Goal: Information Seeking & Learning: Learn about a topic

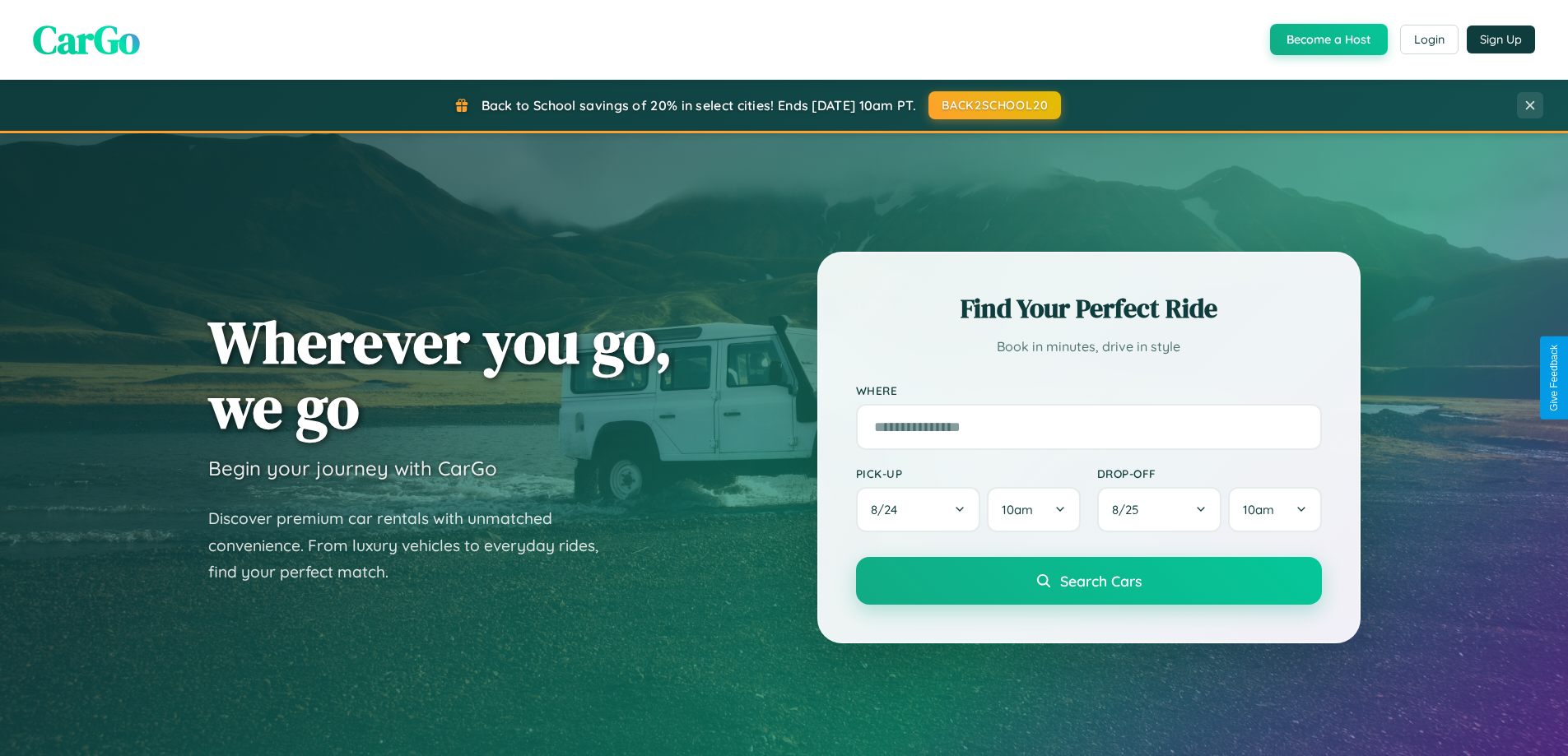
scroll to position [3166, 0]
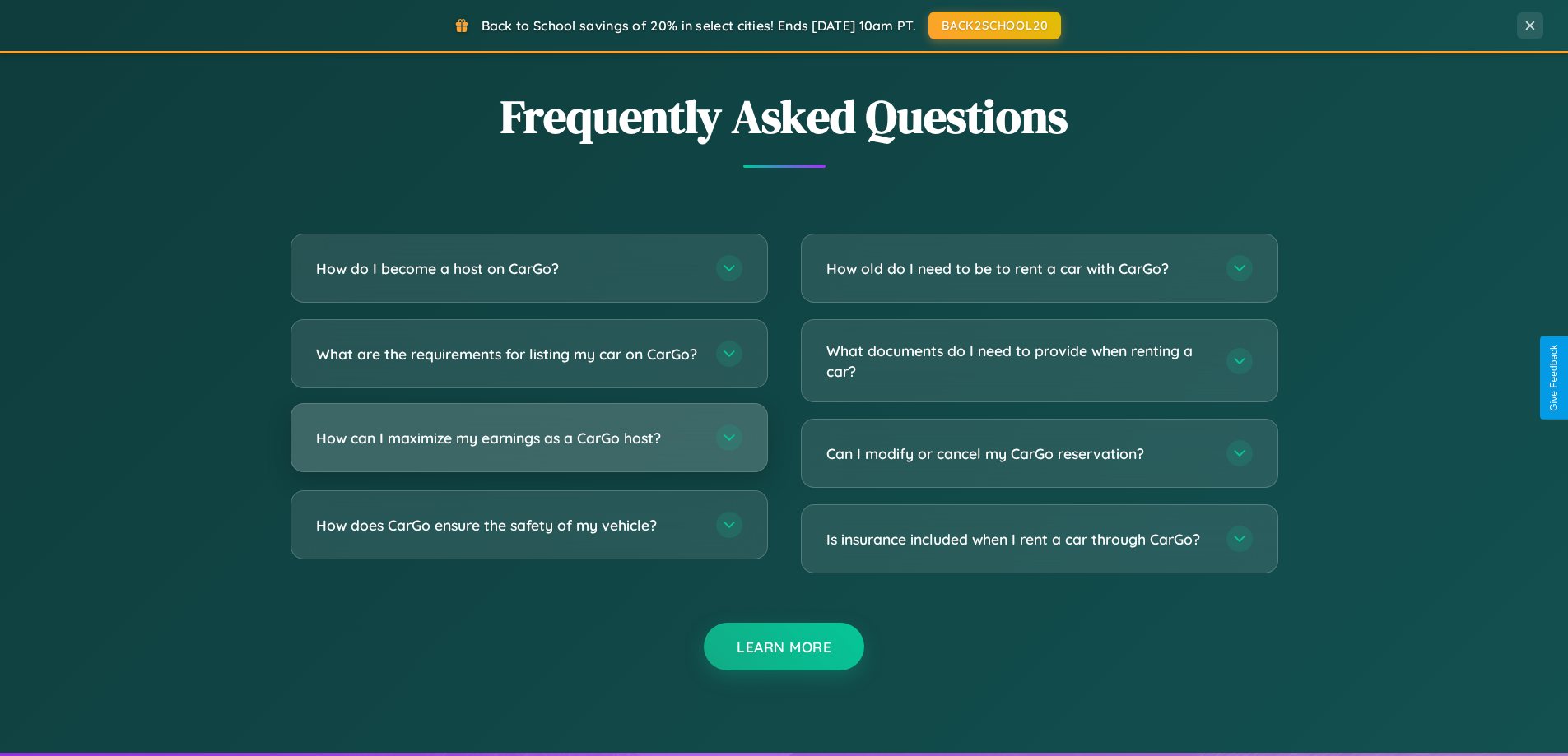
click at [528, 449] on h3 "How can I maximize my earnings as a CarGo host?" at bounding box center [508, 438] width 384 height 21
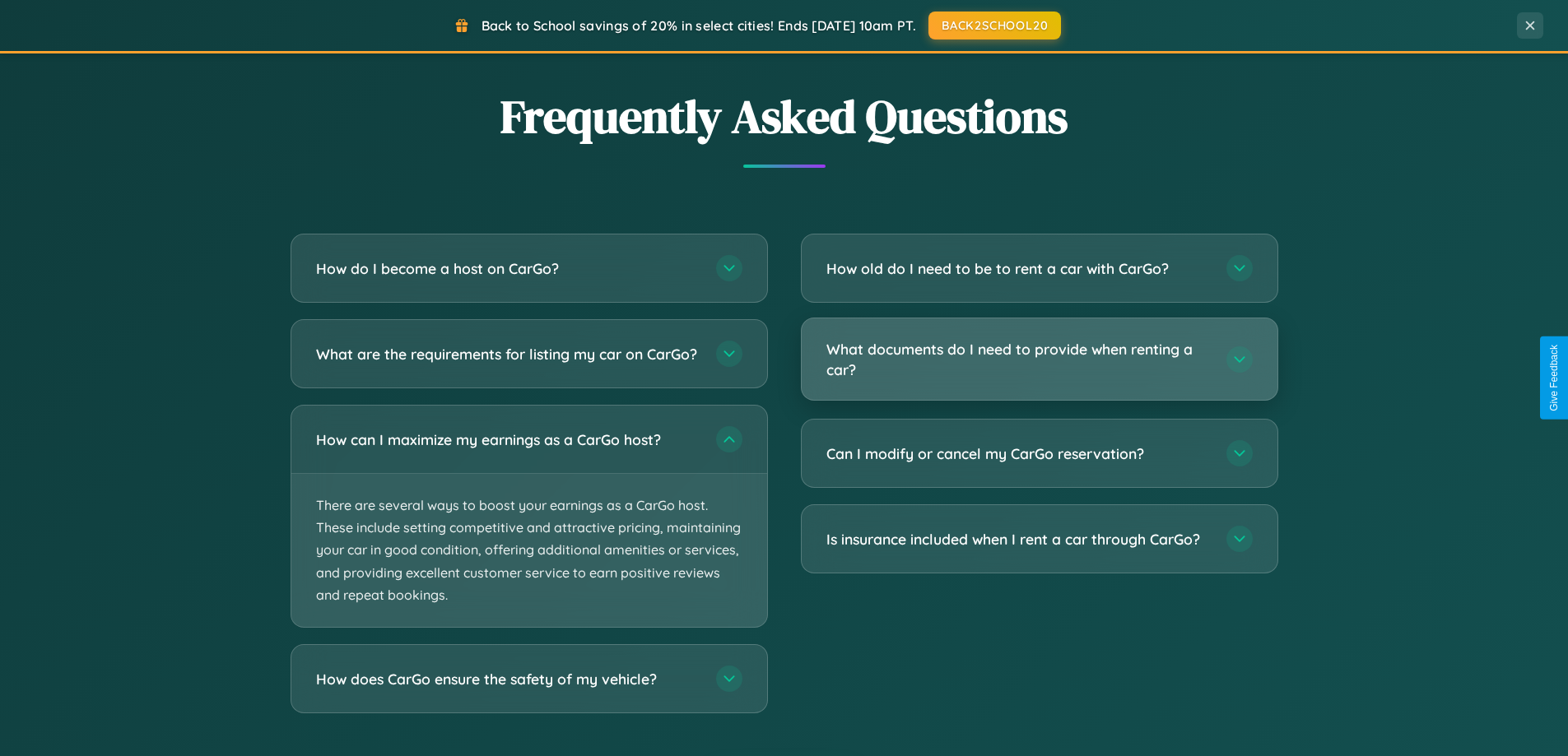
click at [1039, 361] on h3 "What documents do I need to provide when renting a car?" at bounding box center [1019, 359] width 384 height 41
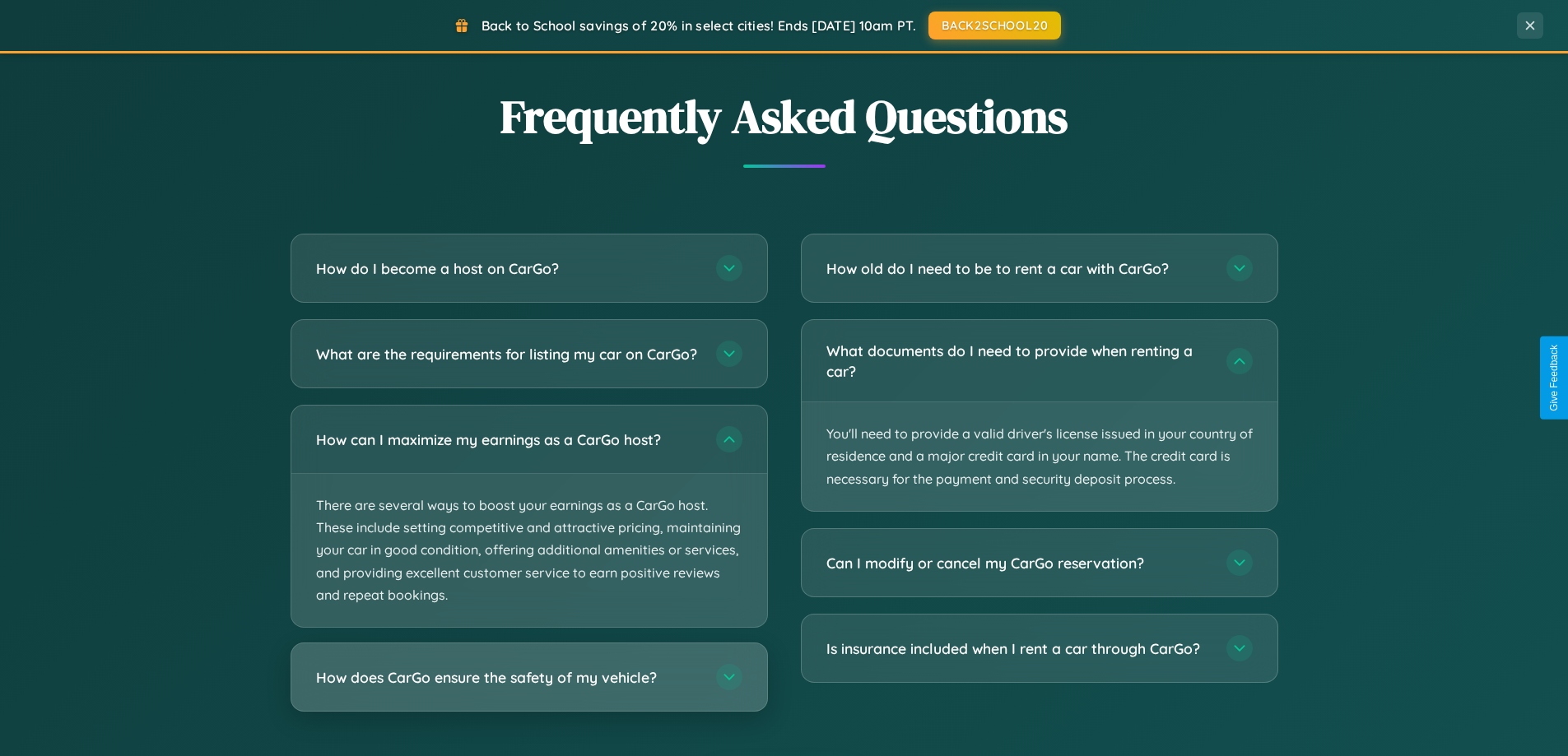
click at [528, 688] on h3 "How does CarGo ensure the safety of my vehicle?" at bounding box center [508, 677] width 384 height 21
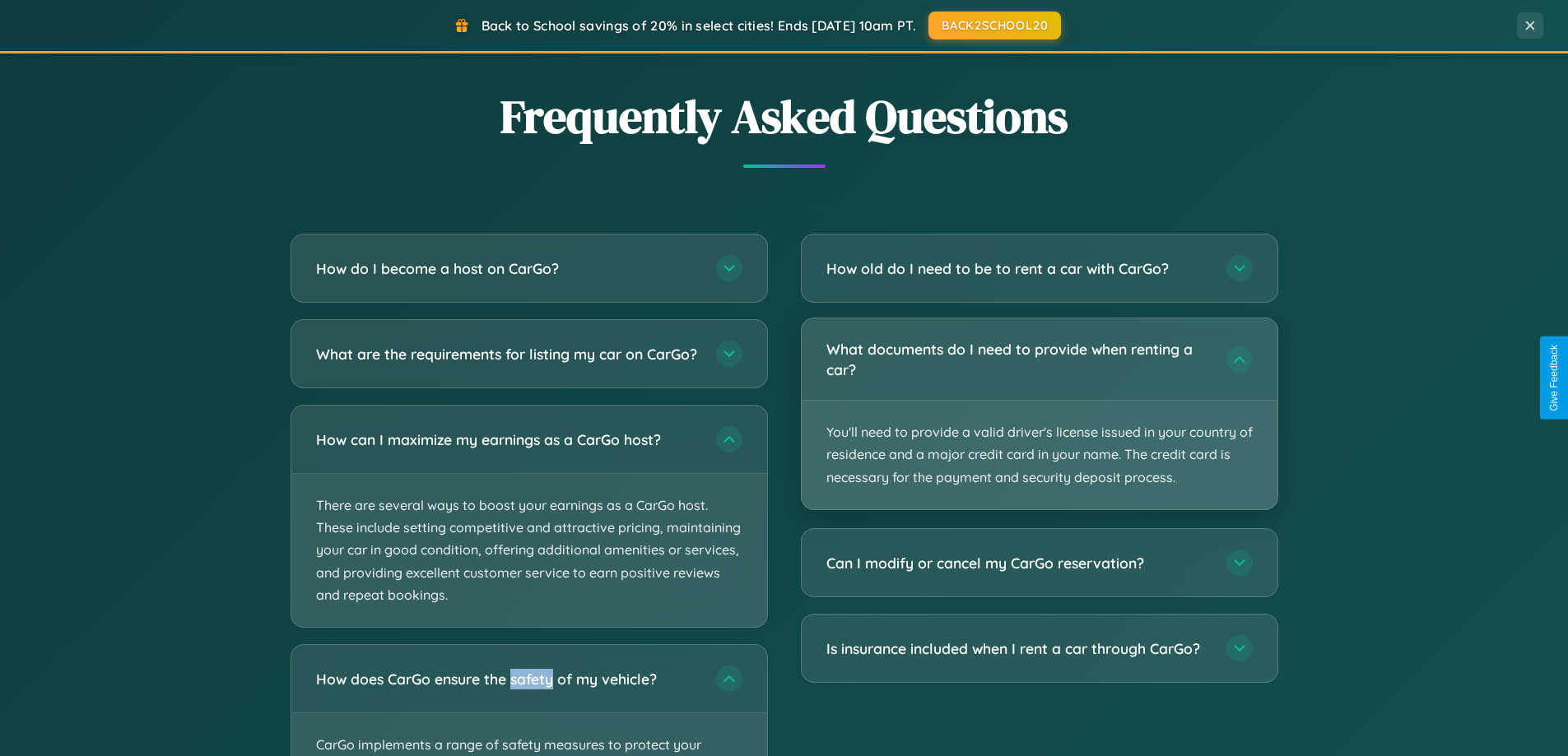
click at [1039, 414] on p "You'll need to provide a valid driver's license issued in your country of resid…" at bounding box center [1040, 455] width 476 height 109
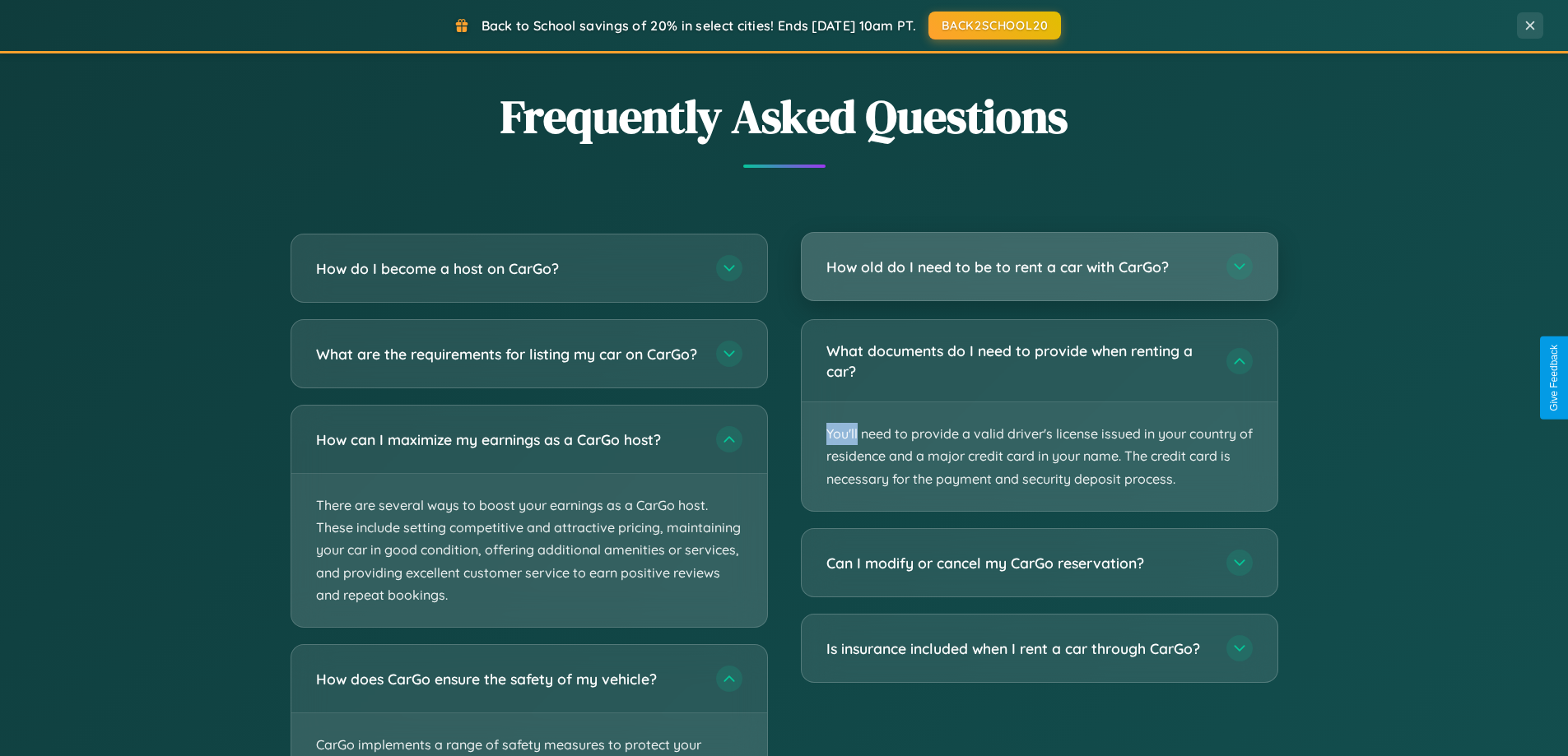
click at [1039, 269] on h3 "How old do I need to be to rent a car with CarGo?" at bounding box center [1019, 267] width 384 height 21
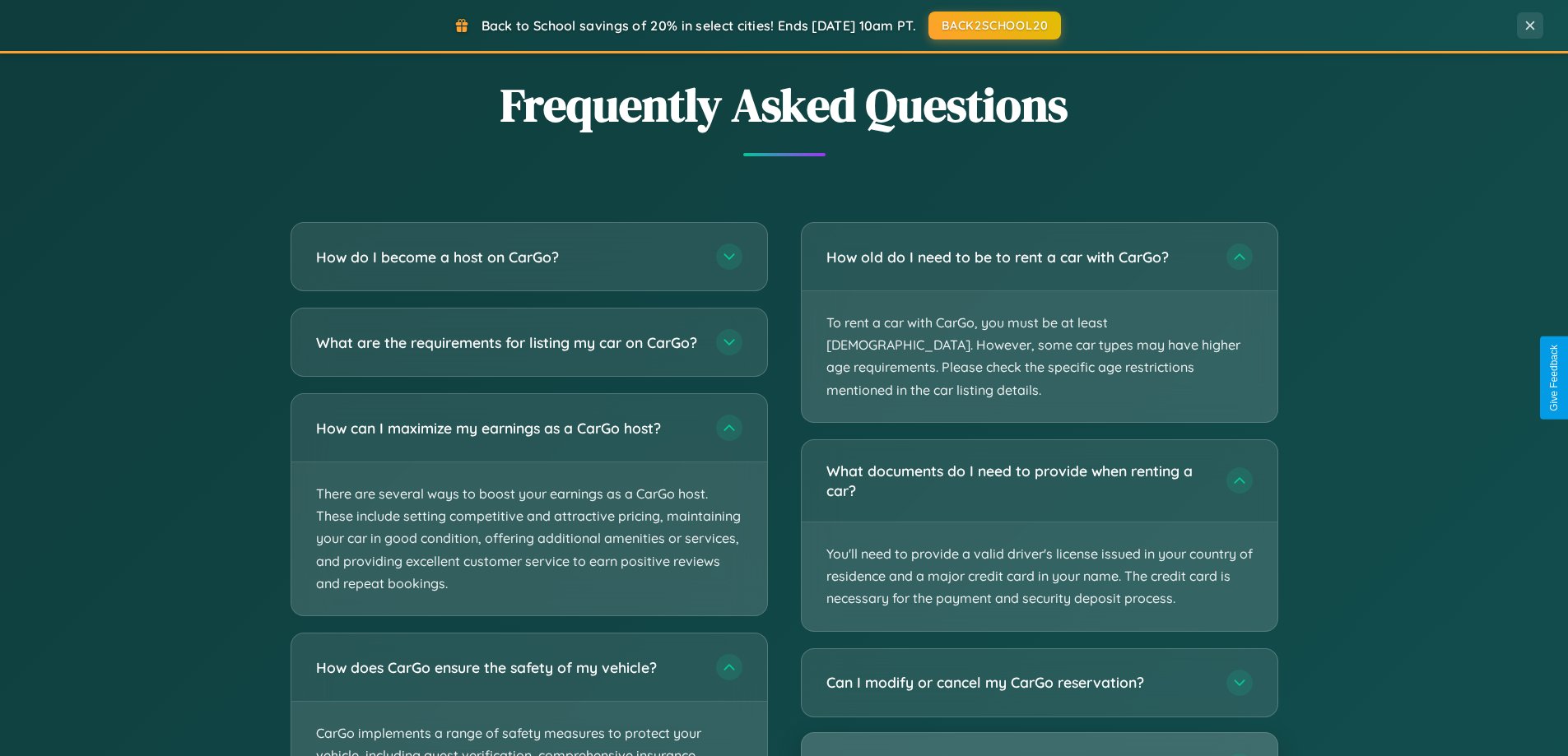
scroll to position [3059, 0]
